Goal: Obtain resource: Obtain resource

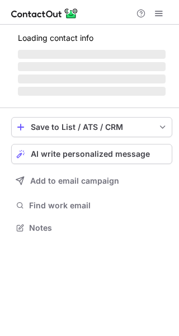
scroll to position [226, 179]
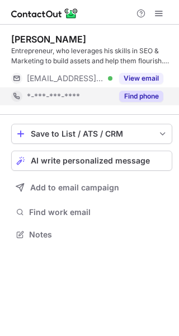
scroll to position [226, 179]
click at [138, 96] on button "Find phone" at bounding box center [141, 96] width 44 height 11
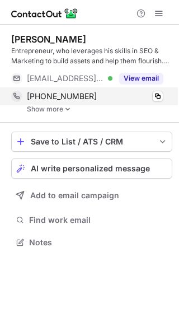
scroll to position [234, 179]
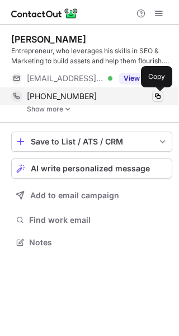
click at [156, 92] on span at bounding box center [157, 96] width 9 height 9
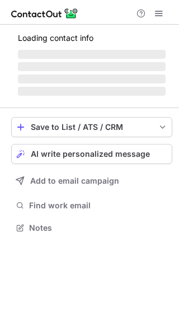
scroll to position [244, 179]
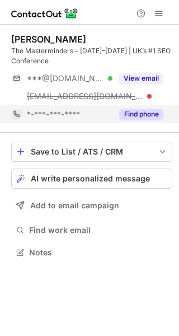
click at [144, 115] on button "Find phone" at bounding box center [141, 114] width 44 height 11
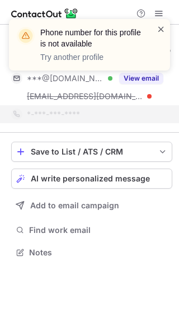
click at [163, 31] on span at bounding box center [161, 29] width 9 height 11
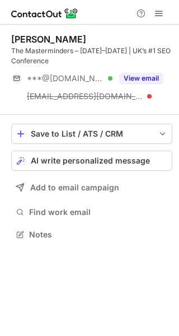
scroll to position [226, 179]
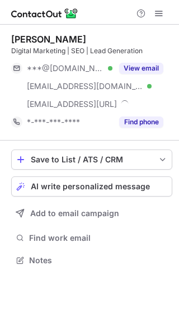
scroll to position [252, 179]
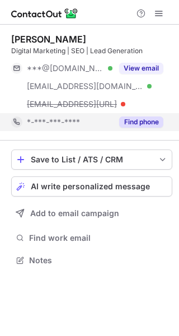
click at [149, 123] on button "Find phone" at bounding box center [141, 121] width 44 height 11
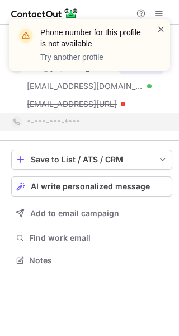
click at [162, 32] on span at bounding box center [161, 29] width 9 height 11
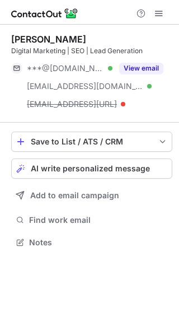
click at [146, 30] on div "Phone number for this profile is not available Try another profile" at bounding box center [89, 19] width 179 height 22
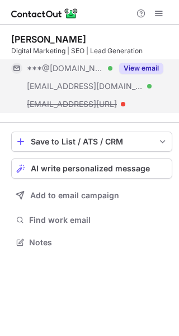
click at [144, 69] on button "View email" at bounding box center [141, 68] width 44 height 11
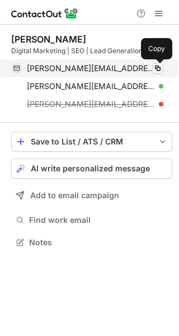
click at [158, 67] on span at bounding box center [157, 68] width 9 height 9
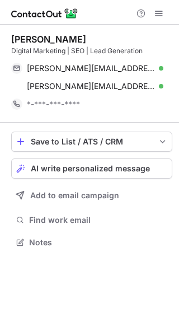
scroll to position [234, 179]
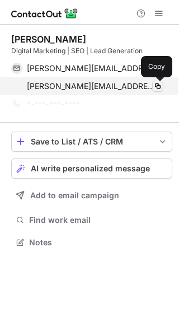
click at [161, 86] on span at bounding box center [157, 86] width 9 height 9
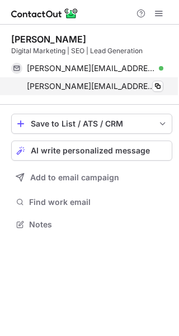
scroll to position [216, 179]
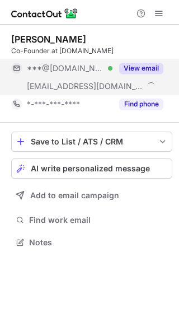
scroll to position [234, 179]
click at [137, 83] on div "***@gmail.com Verified ***@linkbuilder.io View email" at bounding box center [91, 77] width 161 height 36
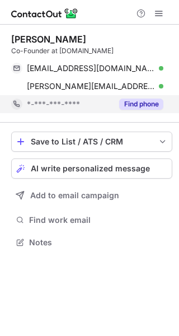
click at [142, 107] on button "Find phone" at bounding box center [141, 104] width 44 height 11
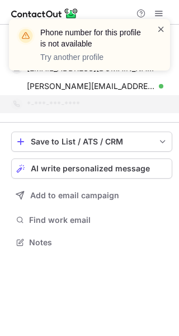
click at [157, 32] on span at bounding box center [161, 29] width 9 height 11
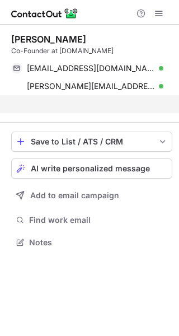
scroll to position [216, 179]
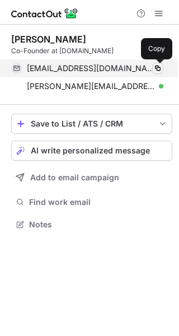
click at [159, 69] on span at bounding box center [157, 68] width 9 height 9
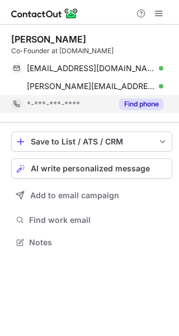
scroll to position [234, 179]
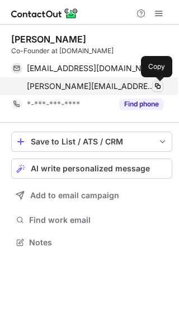
click at [156, 88] on span at bounding box center [157, 86] width 9 height 9
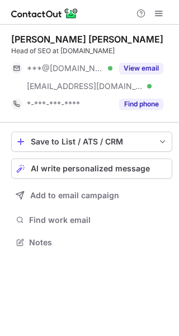
scroll to position [234, 179]
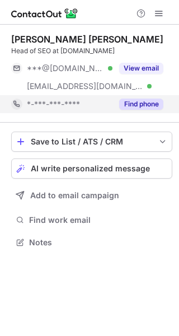
click at [142, 102] on button "Find phone" at bounding box center [141, 104] width 44 height 11
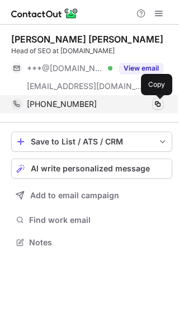
click at [156, 106] on span at bounding box center [157, 104] width 9 height 9
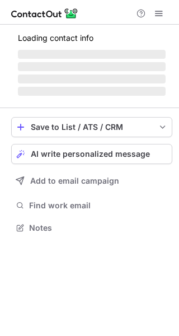
scroll to position [234, 179]
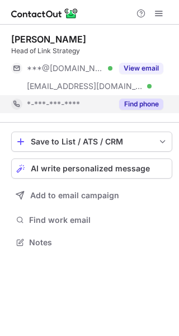
click at [128, 101] on button "Find phone" at bounding box center [141, 104] width 44 height 11
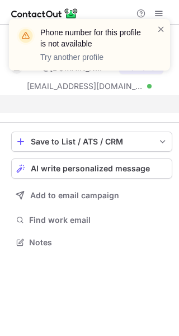
scroll to position [216, 179]
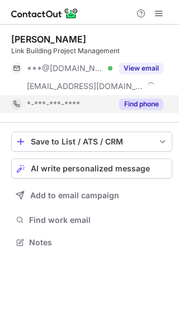
scroll to position [234, 179]
click at [144, 107] on button "Find phone" at bounding box center [141, 104] width 44 height 11
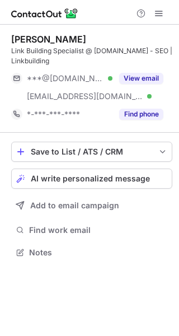
scroll to position [244, 179]
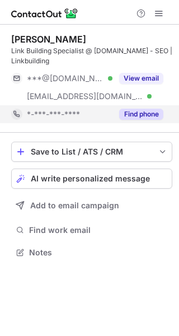
click at [151, 116] on button "Find phone" at bounding box center [141, 114] width 44 height 11
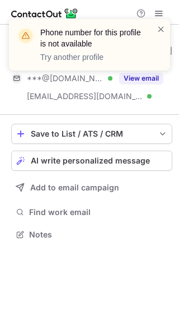
scroll to position [226, 179]
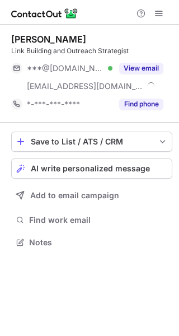
scroll to position [234, 179]
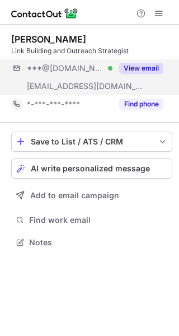
click at [143, 78] on div "***@gmail.com Verified ***@linkbuilder.io View email" at bounding box center [91, 77] width 161 height 36
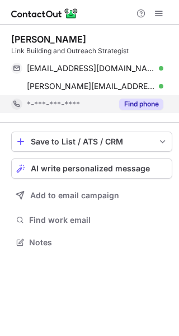
click at [145, 106] on button "Find phone" at bounding box center [141, 104] width 44 height 11
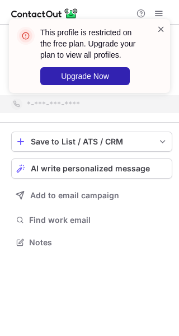
click at [159, 26] on span at bounding box center [161, 29] width 9 height 11
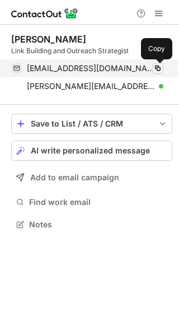
scroll to position [216, 179]
click at [158, 68] on span at bounding box center [157, 68] width 9 height 9
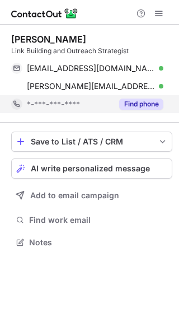
scroll to position [234, 179]
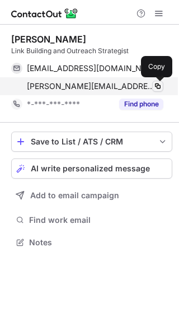
click at [156, 87] on span at bounding box center [157, 86] width 9 height 9
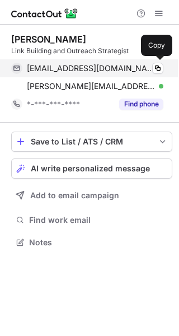
scroll to position [234, 179]
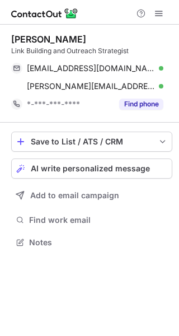
click at [53, 40] on div "[PERSON_NAME]" at bounding box center [48, 39] width 75 height 11
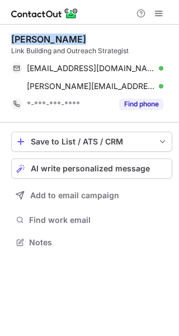
click at [53, 40] on div "[PERSON_NAME]" at bounding box center [48, 39] width 75 height 11
copy div "[PERSON_NAME]"
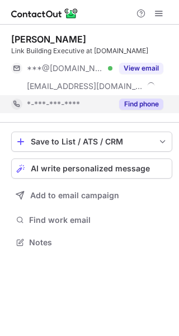
scroll to position [234, 179]
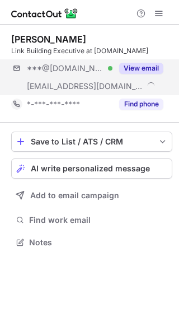
click at [133, 78] on div "***@[DOMAIN_NAME] Verified [EMAIL_ADDRESS][DOMAIN_NAME] View email" at bounding box center [91, 77] width 161 height 36
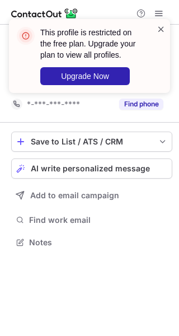
click at [161, 30] on span at bounding box center [161, 29] width 9 height 11
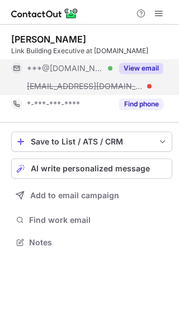
click at [136, 69] on button "View email" at bounding box center [141, 68] width 44 height 11
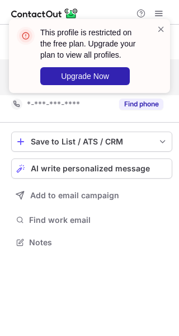
click at [134, 109] on div "This profile is restricted on the free plan. Upgrade your plan to view all prof…" at bounding box center [89, 60] width 179 height 105
click at [163, 20] on div "This profile is restricted on the free plan. Upgrade your plan to view all prof…" at bounding box center [89, 56] width 161 height 74
drag, startPoint x: 160, startPoint y: 30, endPoint x: 158, endPoint y: 38, distance: 8.2
click at [160, 30] on span at bounding box center [161, 29] width 9 height 11
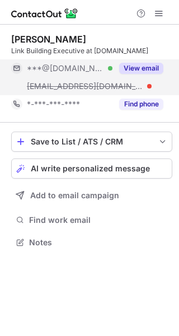
click at [133, 108] on div "This profile is restricted on the free plan. Upgrade your plan to view all prof…" at bounding box center [89, 60] width 179 height 105
click at [130, 108] on div "This profile is restricted on the free plan. Upgrade your plan to view all prof…" at bounding box center [89, 168] width 179 height 336
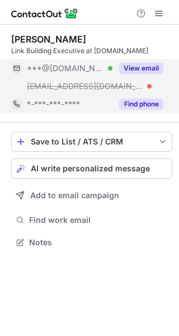
click at [128, 107] on button "Find phone" at bounding box center [141, 104] width 44 height 11
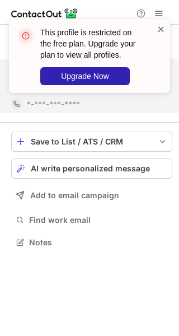
scroll to position [216, 179]
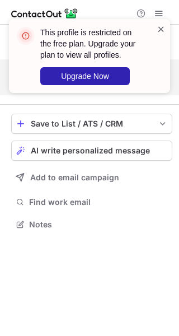
click at [163, 27] on span at bounding box center [161, 29] width 9 height 11
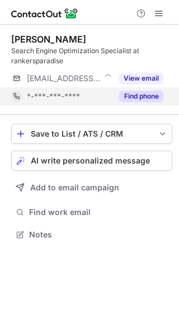
scroll to position [226, 179]
click at [145, 99] on button "Find phone" at bounding box center [141, 96] width 44 height 11
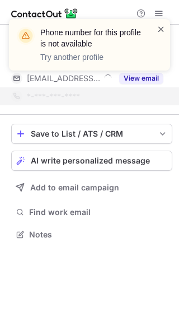
click at [160, 29] on span at bounding box center [161, 29] width 9 height 11
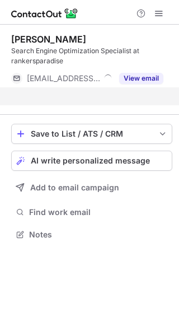
scroll to position [208, 179]
